Goal: Navigation & Orientation: Understand site structure

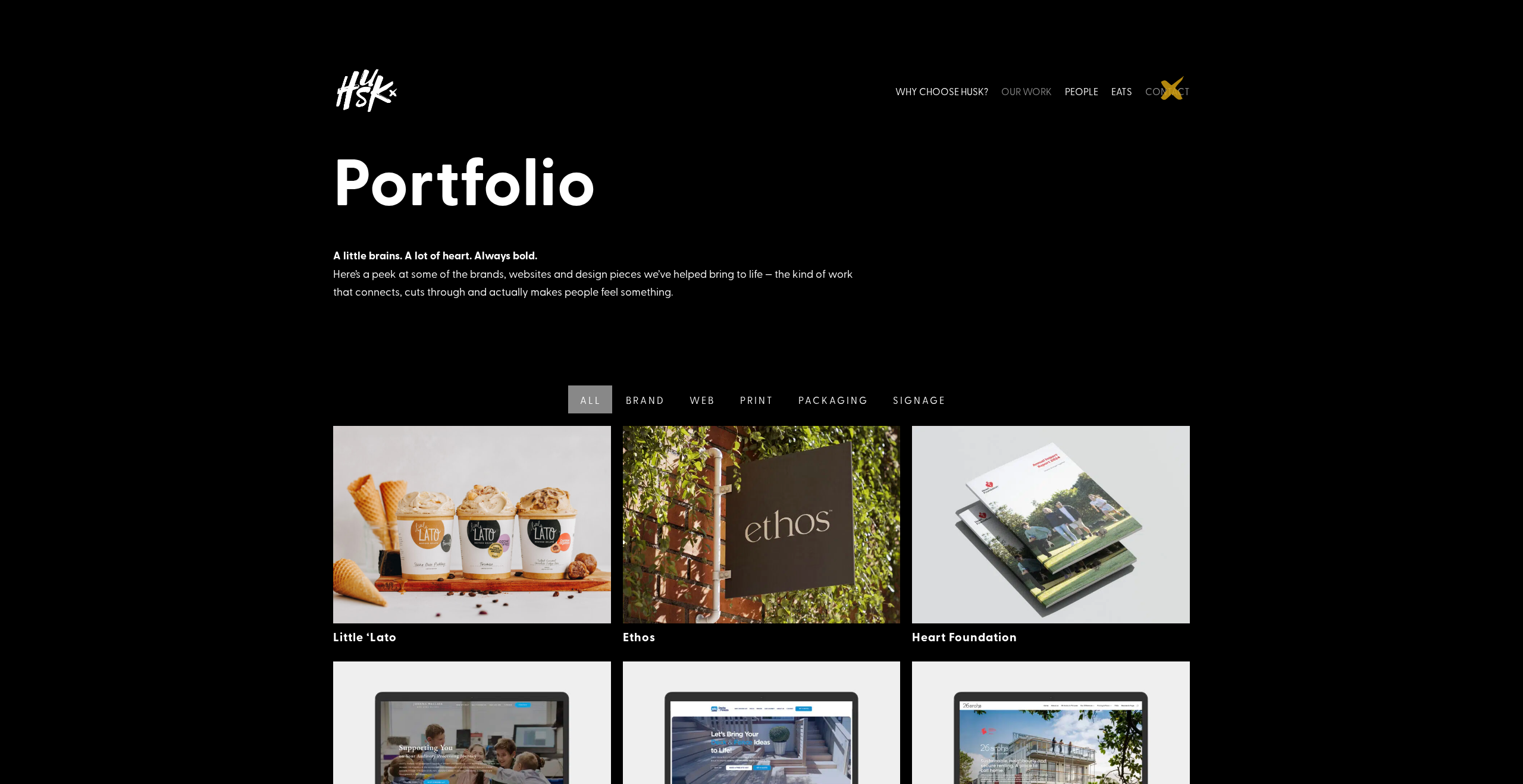
click at [1173, 88] on link "CONTACT" at bounding box center [1167, 90] width 45 height 53
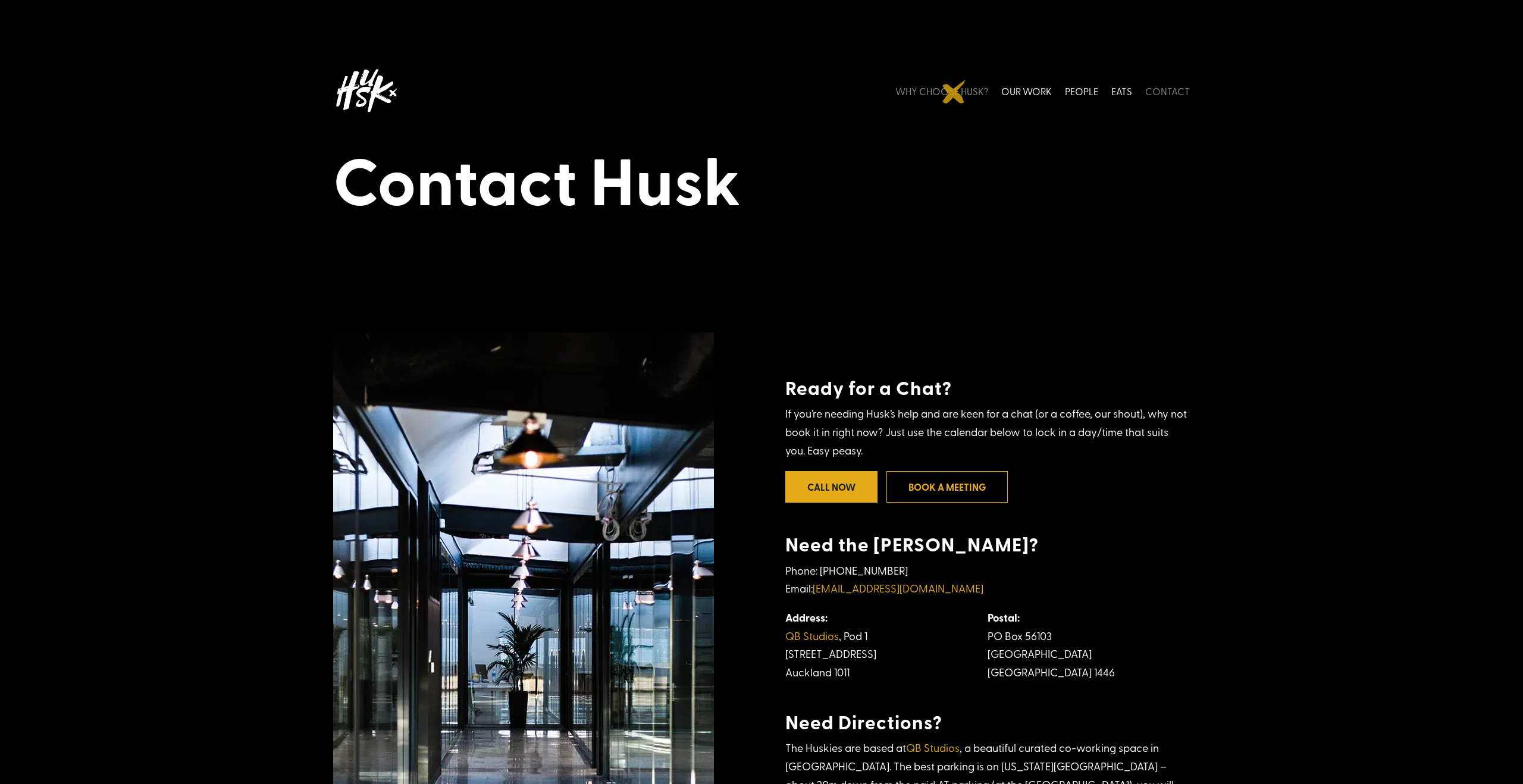
click at [954, 91] on link "WHY CHOOSE HUSK?" at bounding box center [942, 90] width 93 height 53
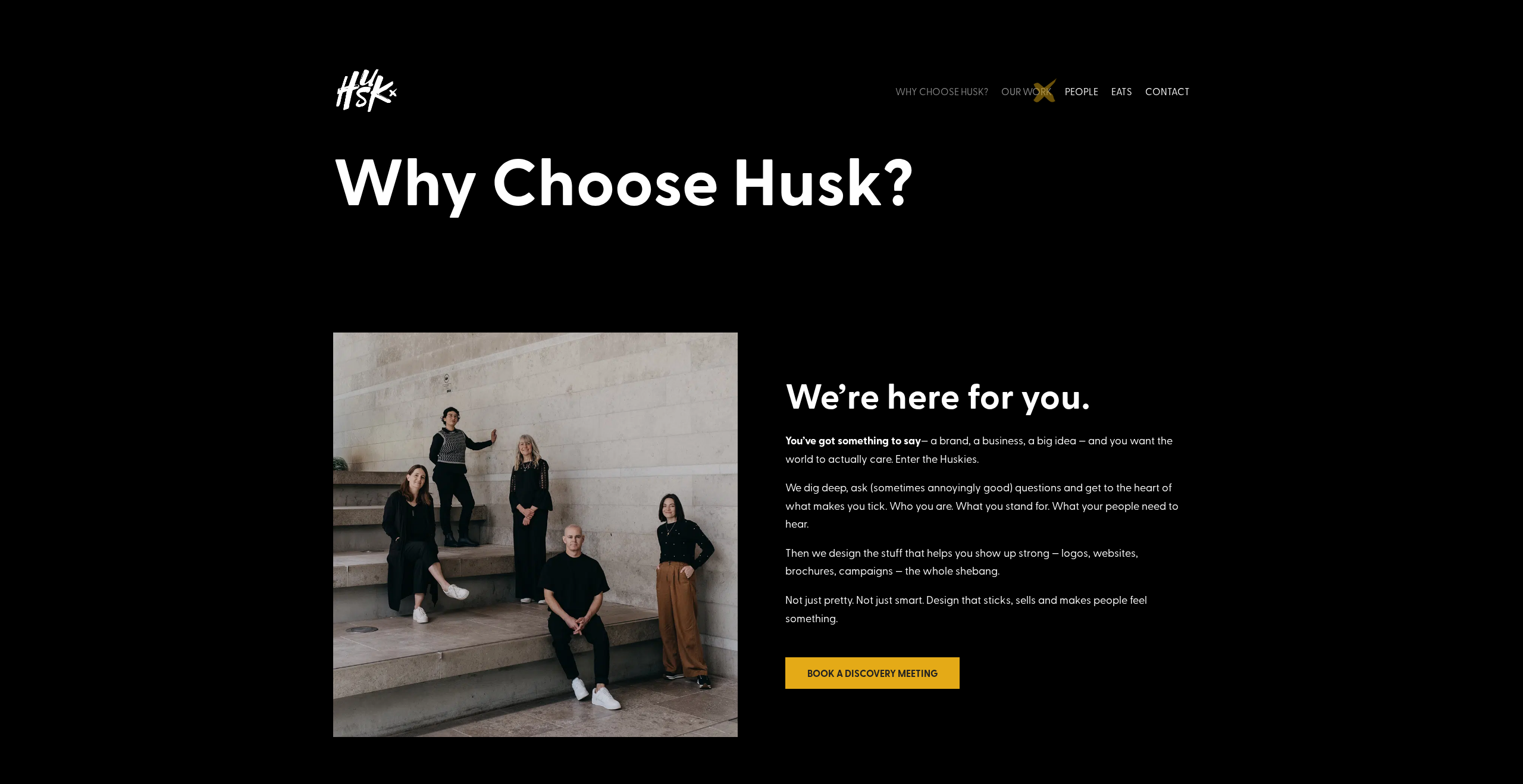
click at [1045, 90] on link "OUR WORK" at bounding box center [1027, 90] width 51 height 53
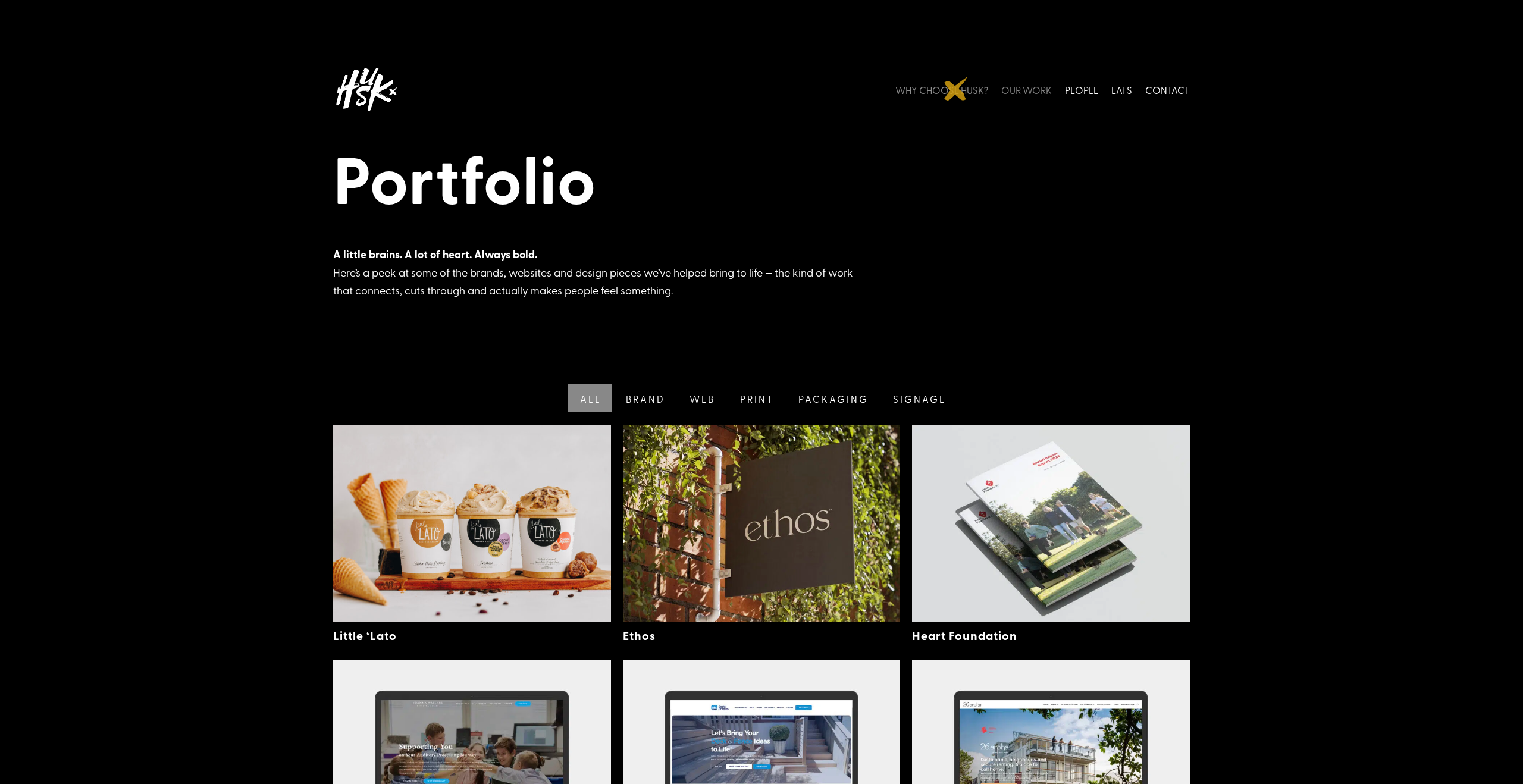
click at [956, 89] on link "WHY CHOOSE HUSK?" at bounding box center [942, 90] width 93 height 53
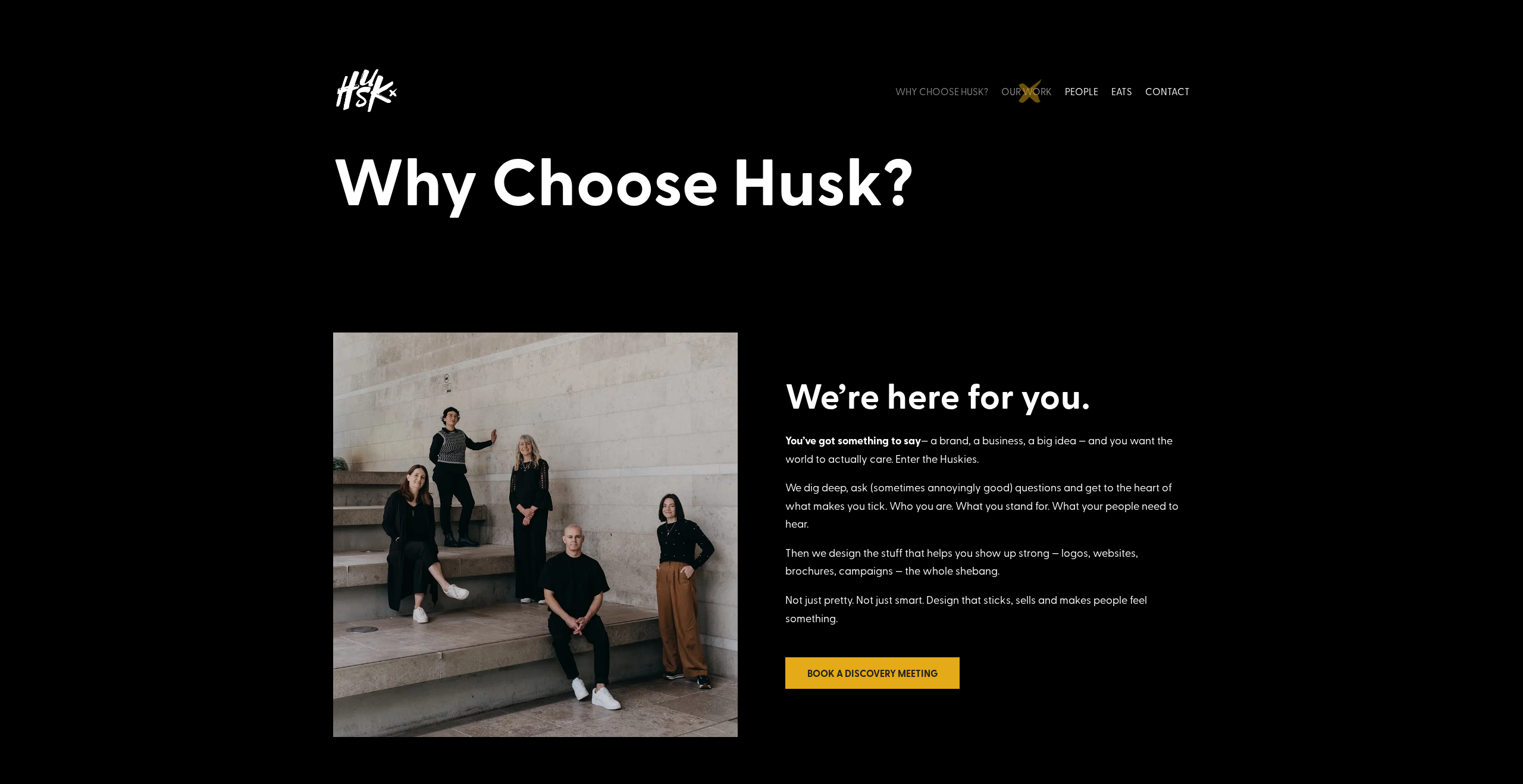
click at [1030, 91] on link "OUR WORK" at bounding box center [1027, 90] width 51 height 53
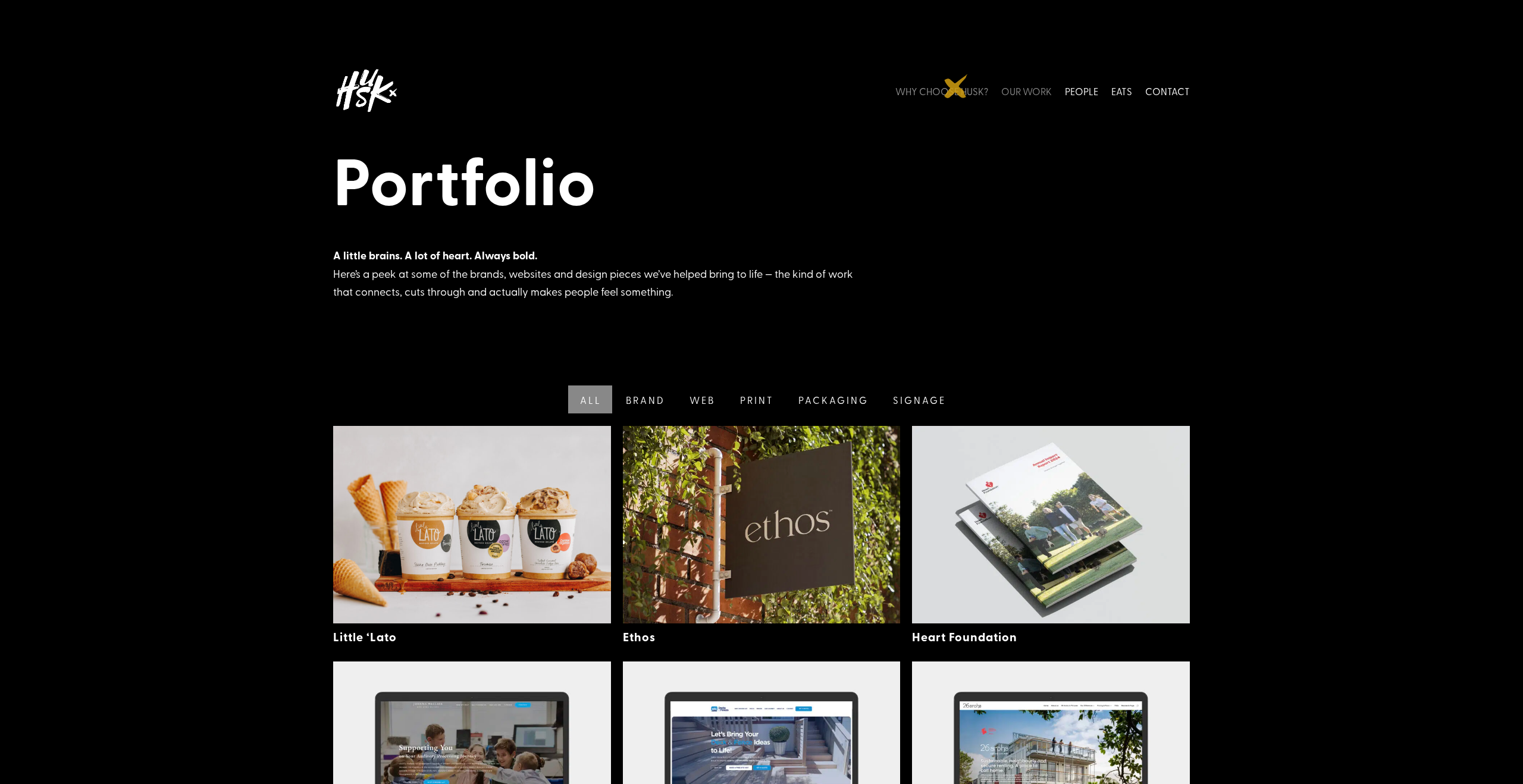
click at [956, 86] on link "WHY CHOOSE HUSK?" at bounding box center [942, 90] width 93 height 53
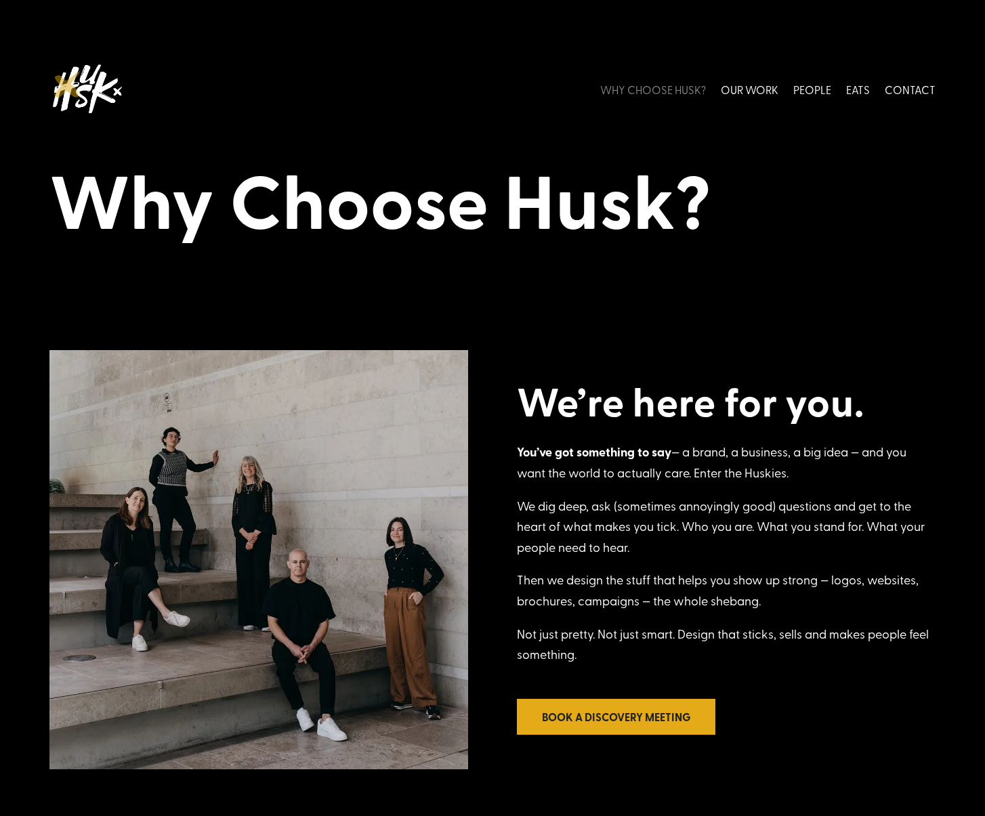
click at [68, 84] on img at bounding box center [86, 89] width 74 height 60
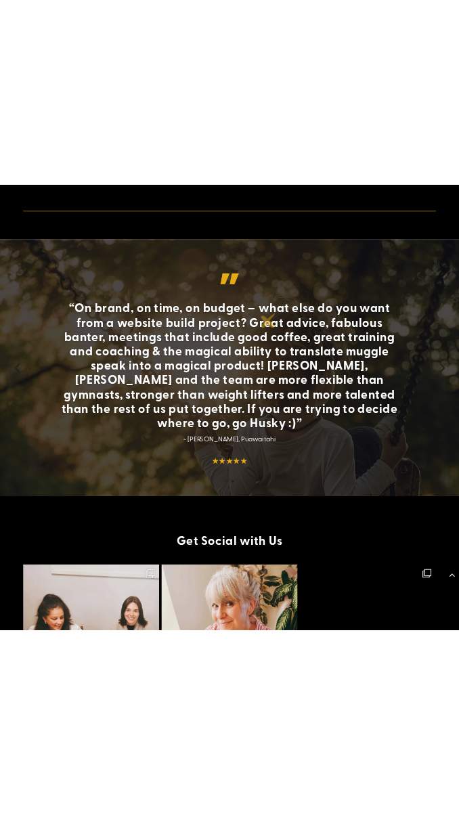
scroll to position [3164, 0]
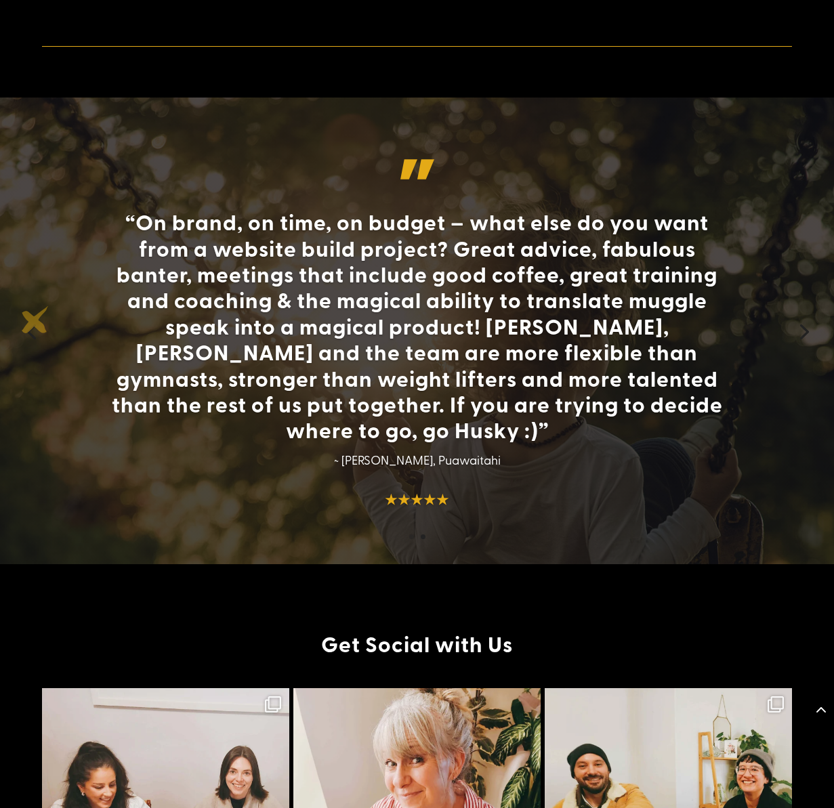
click at [35, 320] on link "Previous" at bounding box center [31, 330] width 33 height 33
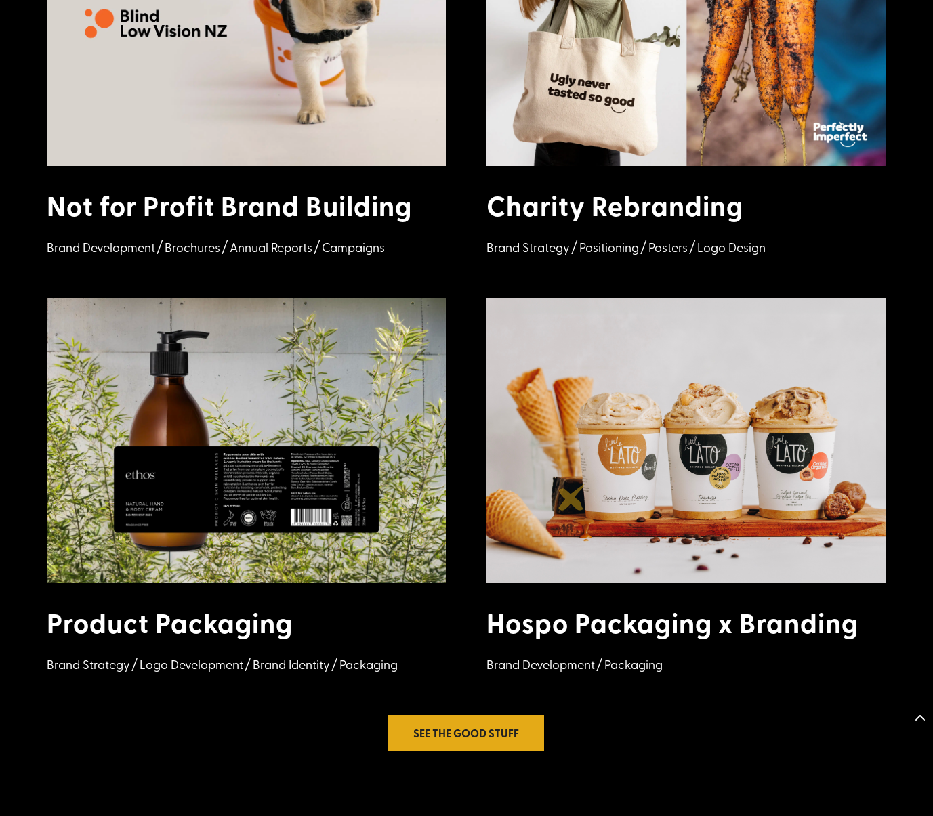
scroll to position [1928, 0]
